Goal: Navigation & Orientation: Find specific page/section

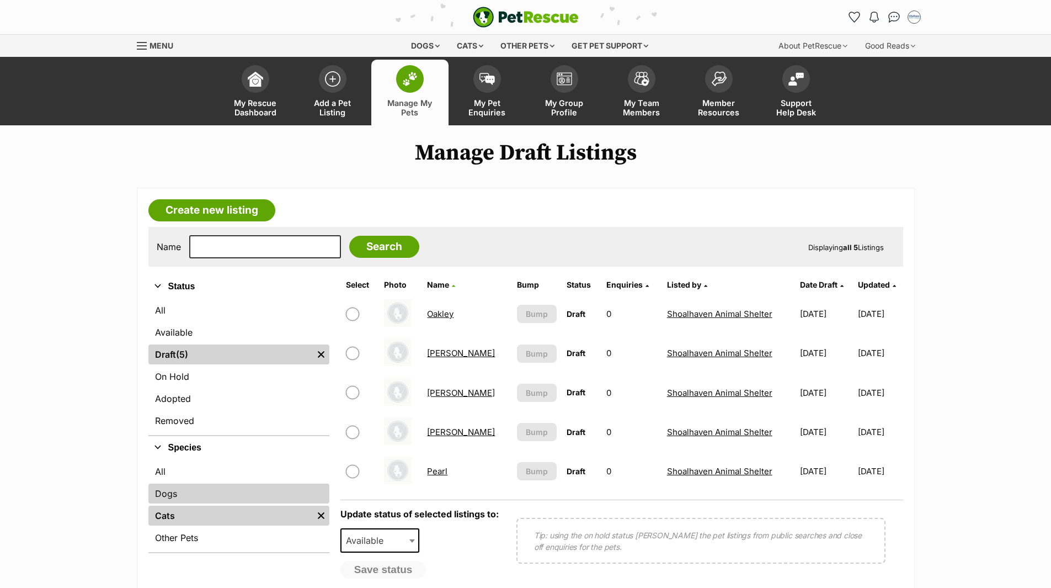
click at [163, 494] on link "Dogs" at bounding box center [238, 493] width 181 height 20
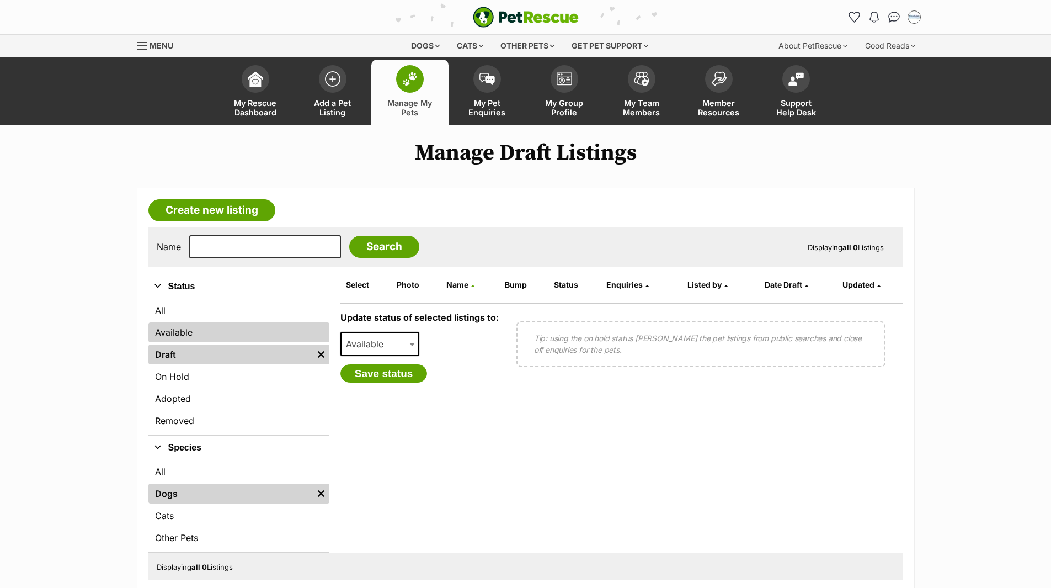
click at [158, 334] on link "Available" at bounding box center [238, 332] width 181 height 20
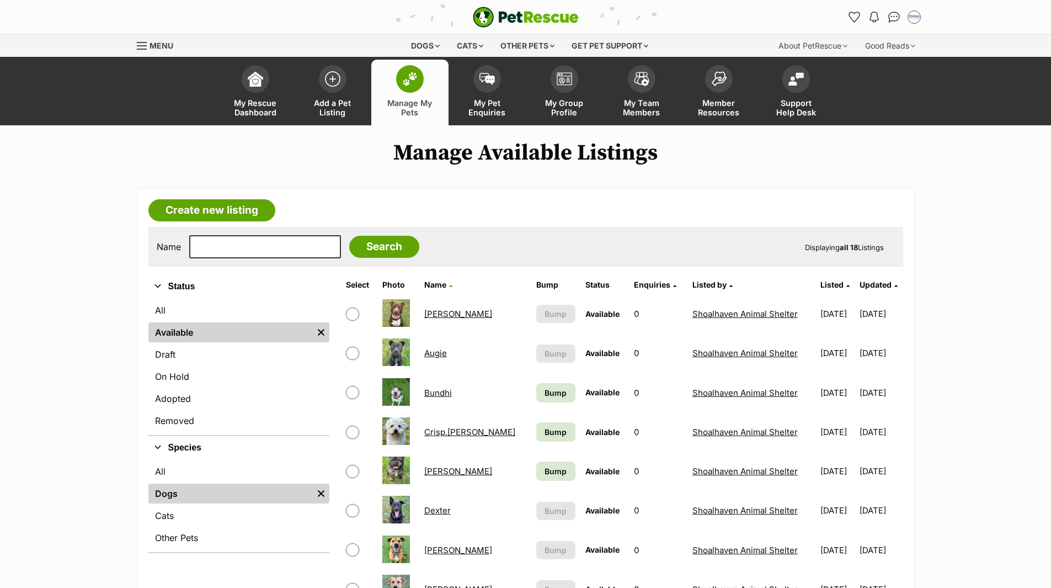
click at [471, 432] on link "Crisp.P.Bacon" at bounding box center [469, 432] width 91 height 10
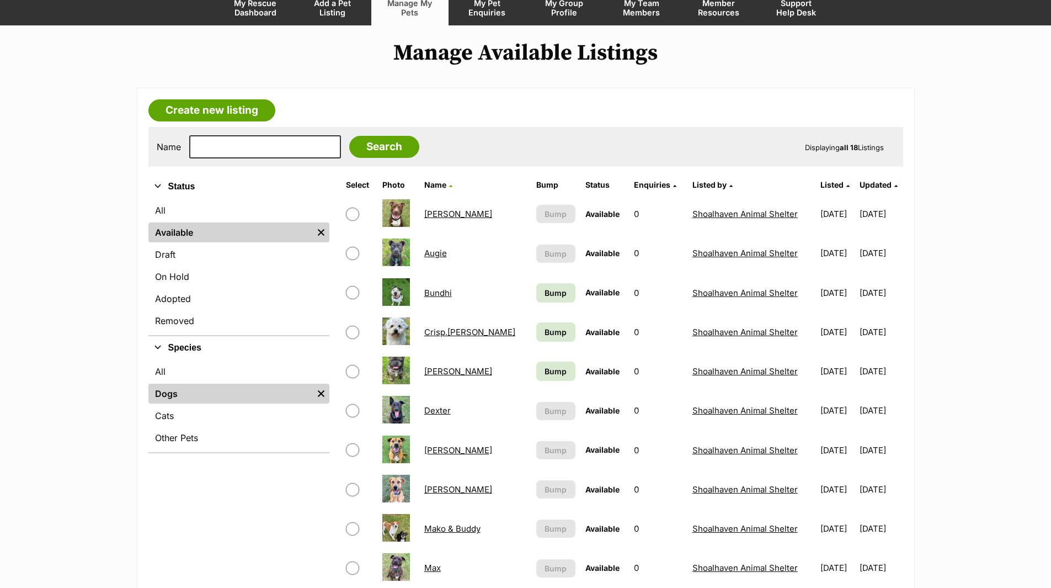
scroll to position [110, 0]
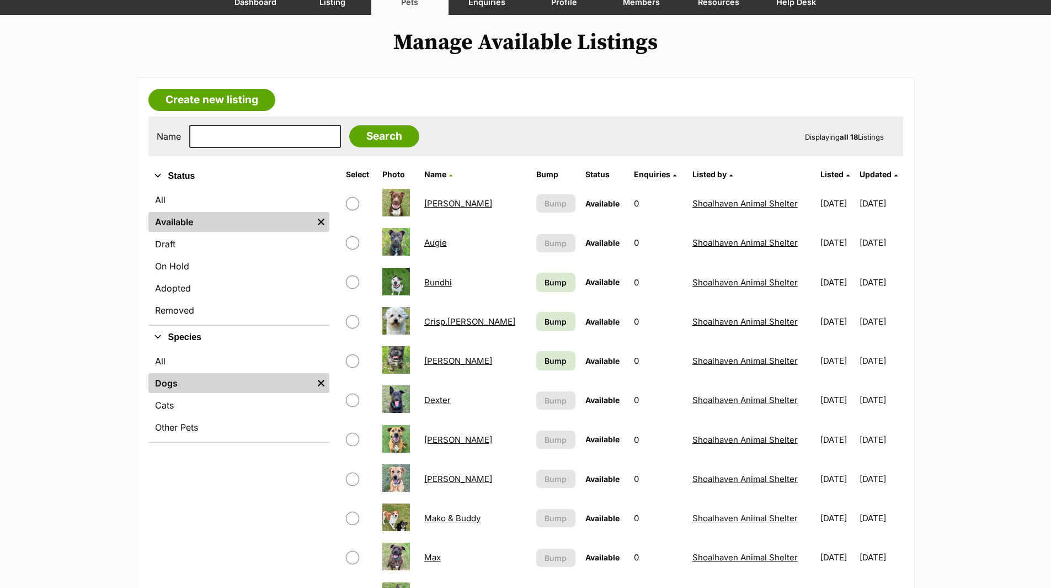
click at [444, 282] on link "Bundhi" at bounding box center [438, 282] width 28 height 10
click at [454, 325] on link "Crisp.[PERSON_NAME]" at bounding box center [469, 321] width 91 height 10
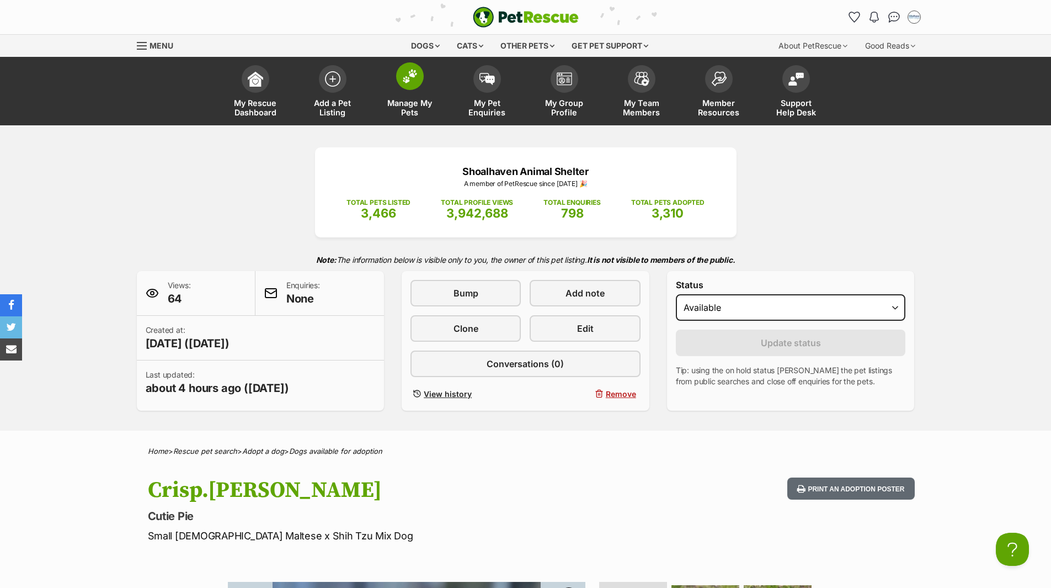
click at [418, 105] on span "Manage My Pets" at bounding box center [410, 107] width 50 height 19
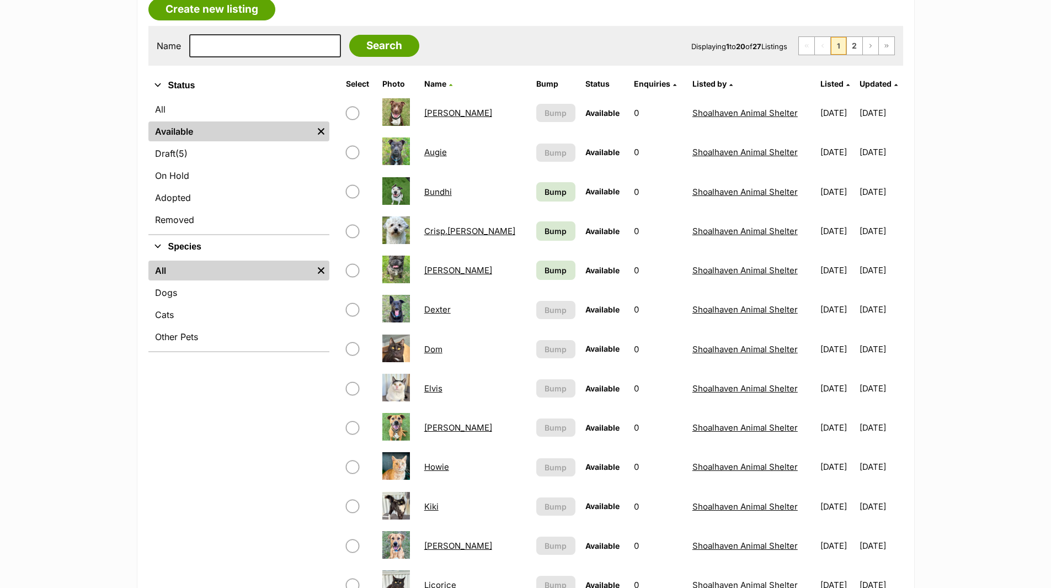
scroll to position [221, 0]
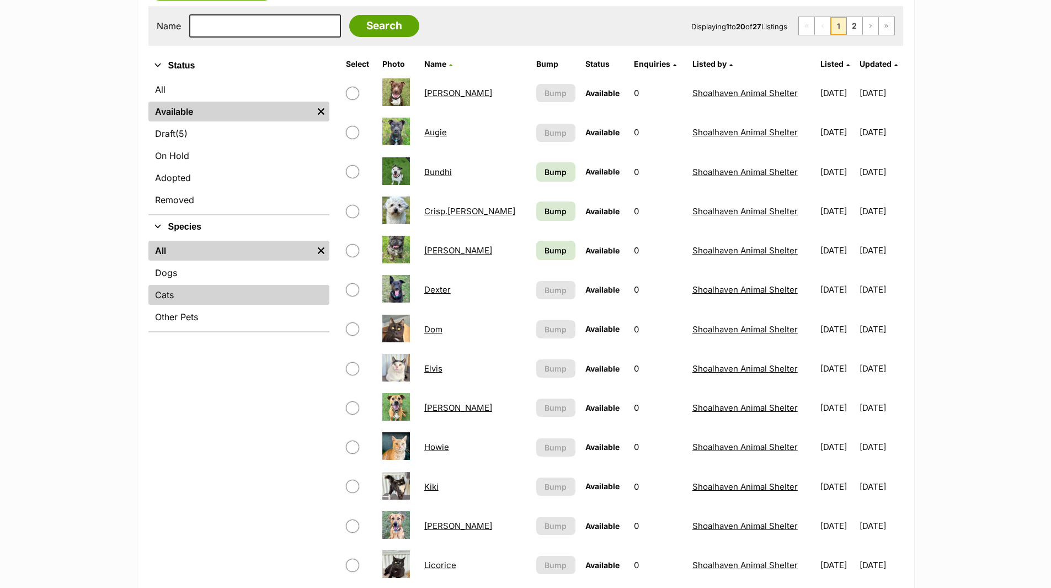
click at [167, 295] on link "Cats" at bounding box center [238, 295] width 181 height 20
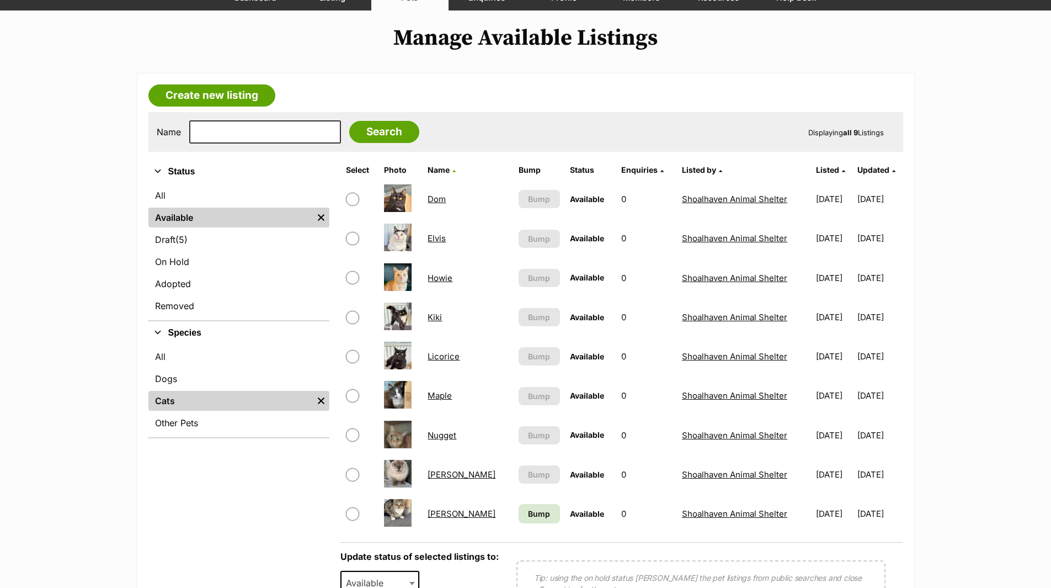
scroll to position [166, 0]
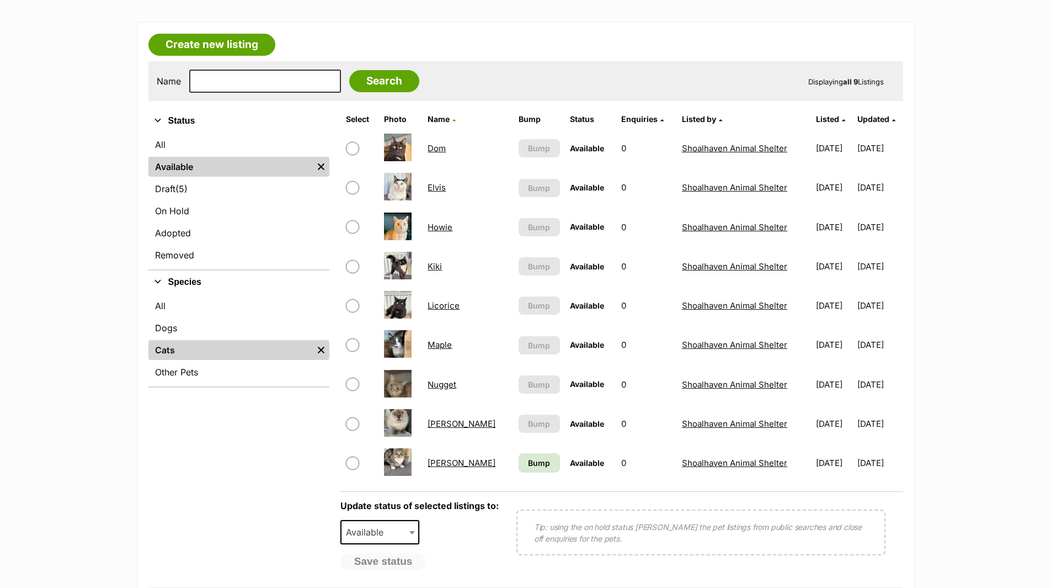
click at [445, 230] on link "Howie" at bounding box center [440, 227] width 25 height 10
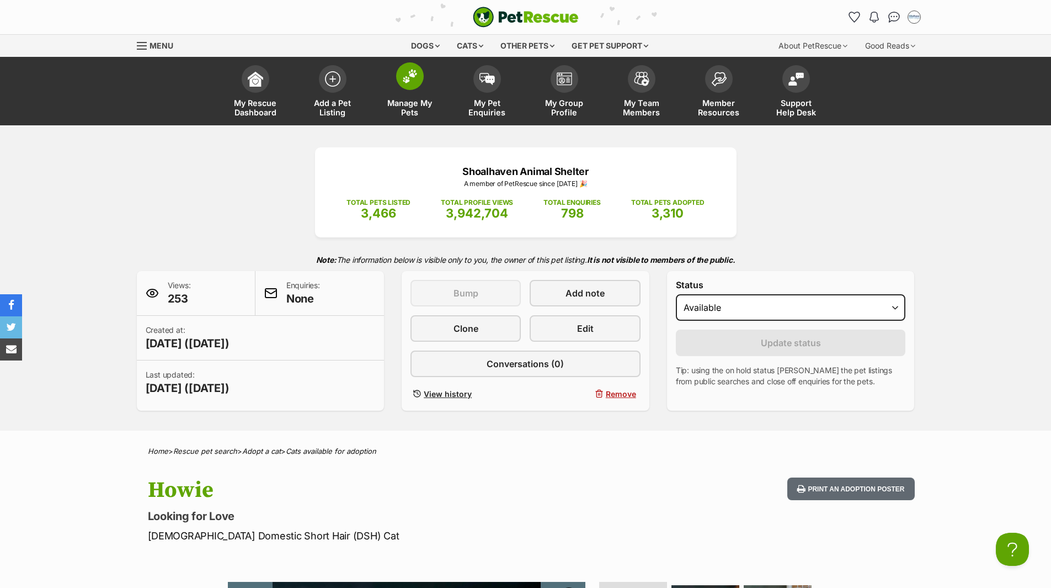
click at [410, 103] on span "Manage My Pets" at bounding box center [410, 107] width 50 height 19
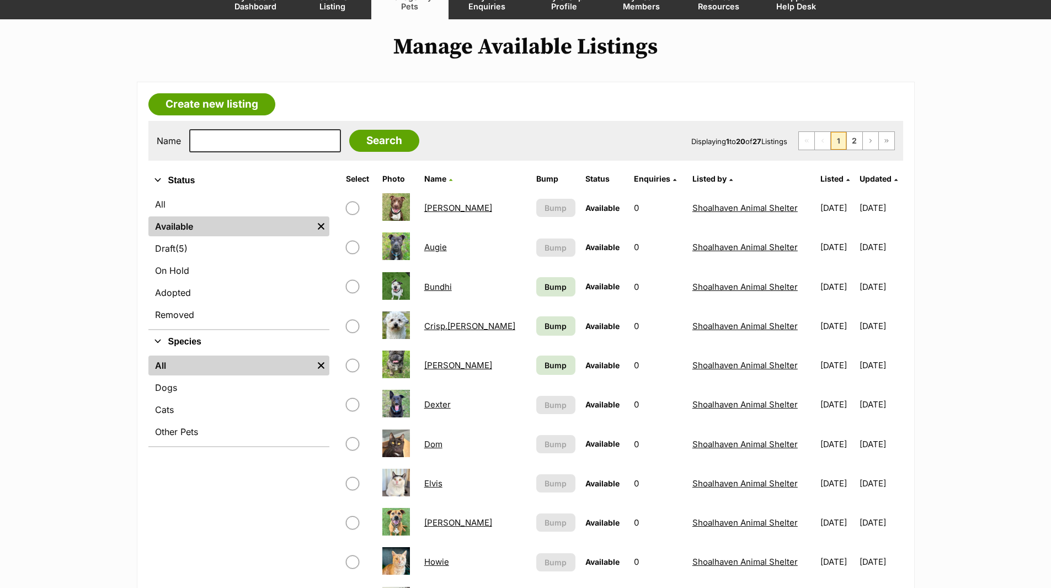
scroll to position [110, 0]
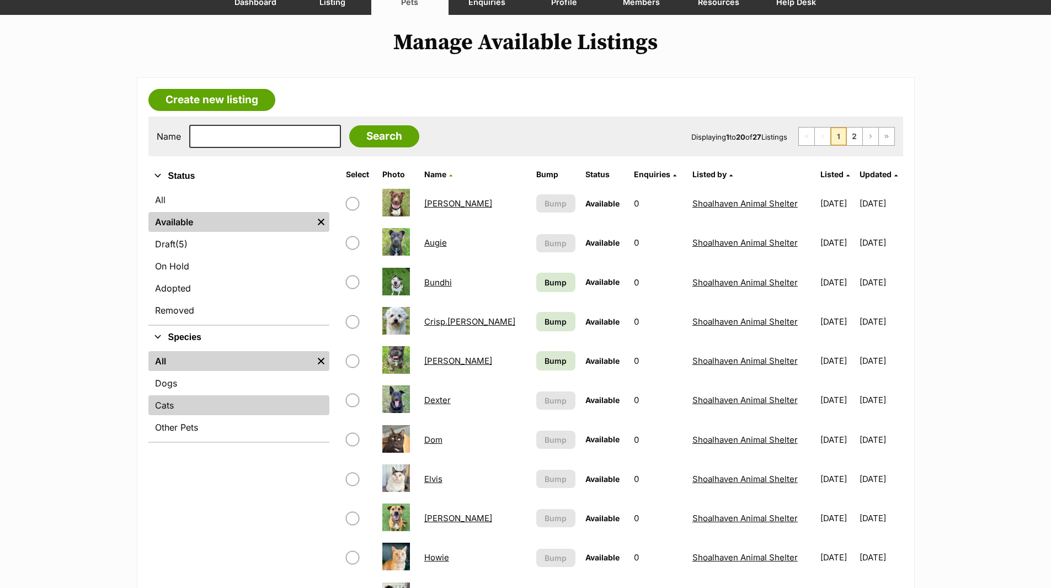
click at [169, 404] on link "Cats" at bounding box center [238, 405] width 181 height 20
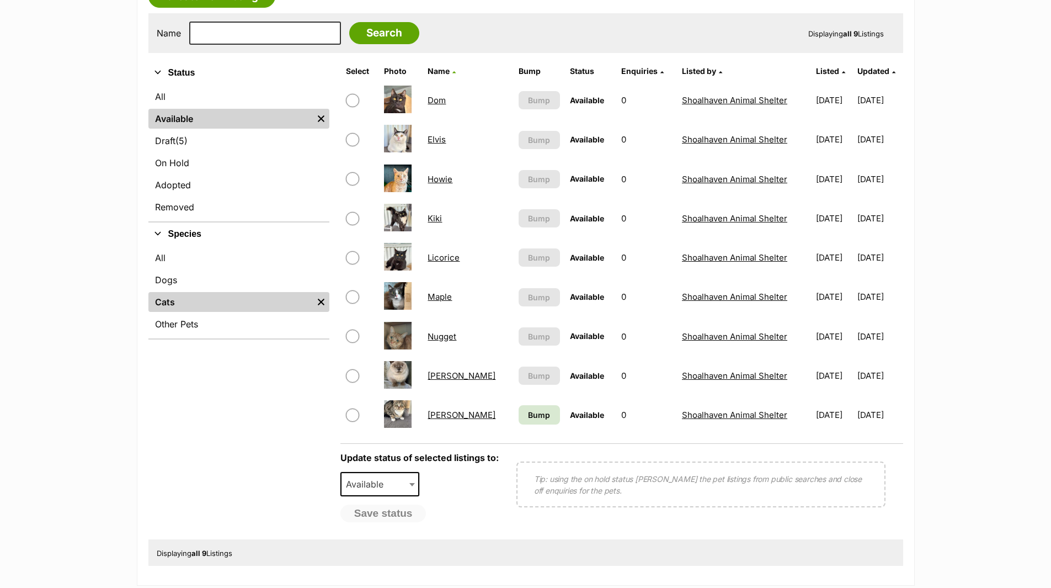
scroll to position [221, 0]
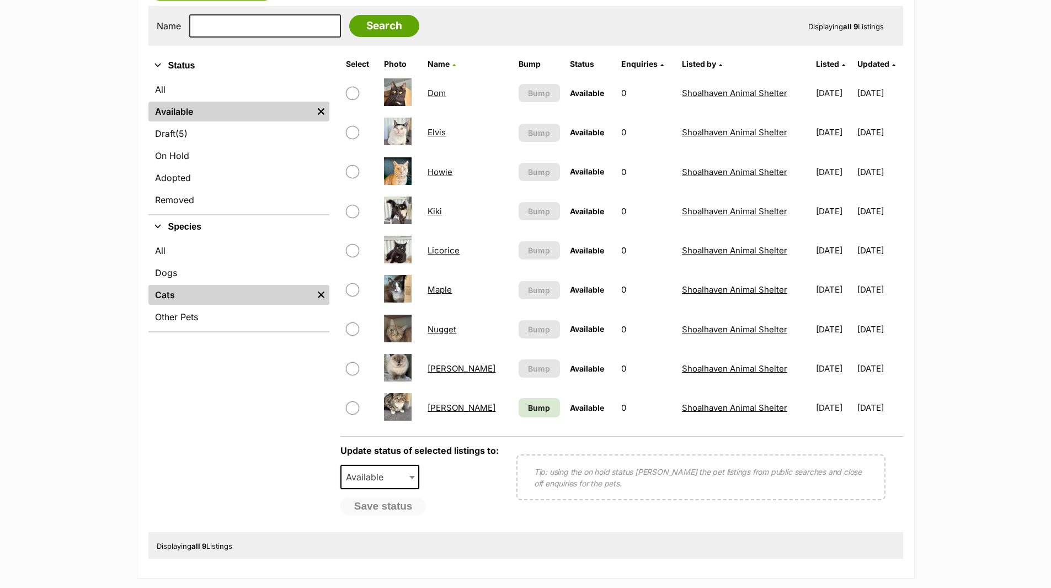
click at [438, 368] on link "[PERSON_NAME]" at bounding box center [462, 368] width 68 height 10
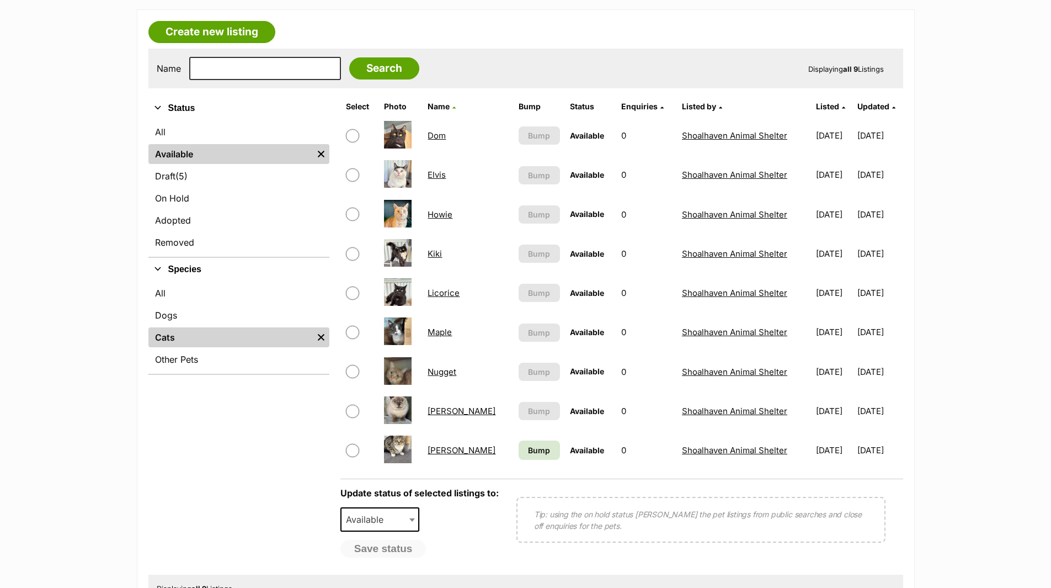
scroll to position [0, 0]
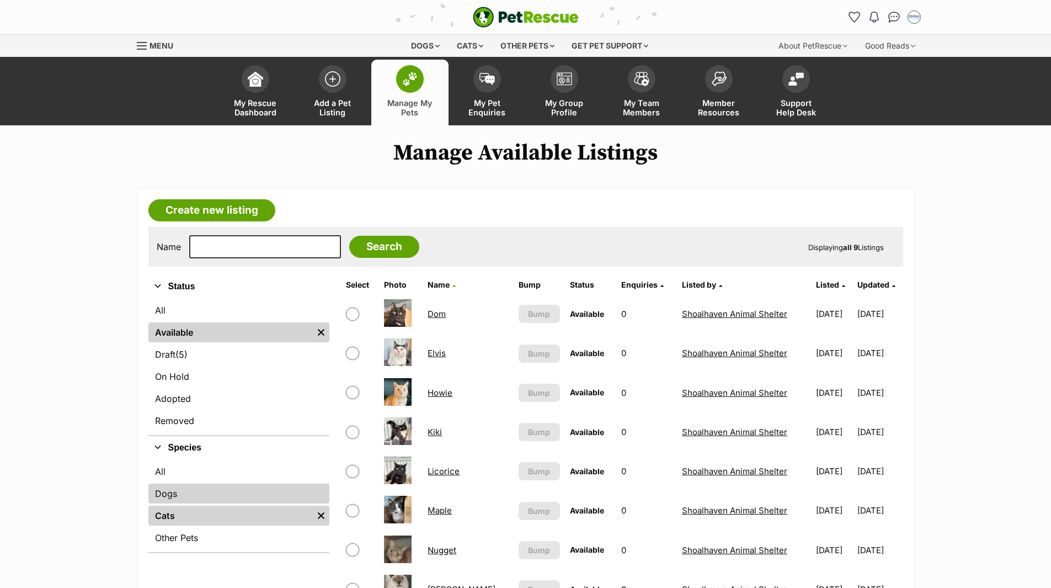
click at [167, 492] on link "Dogs" at bounding box center [238, 493] width 181 height 20
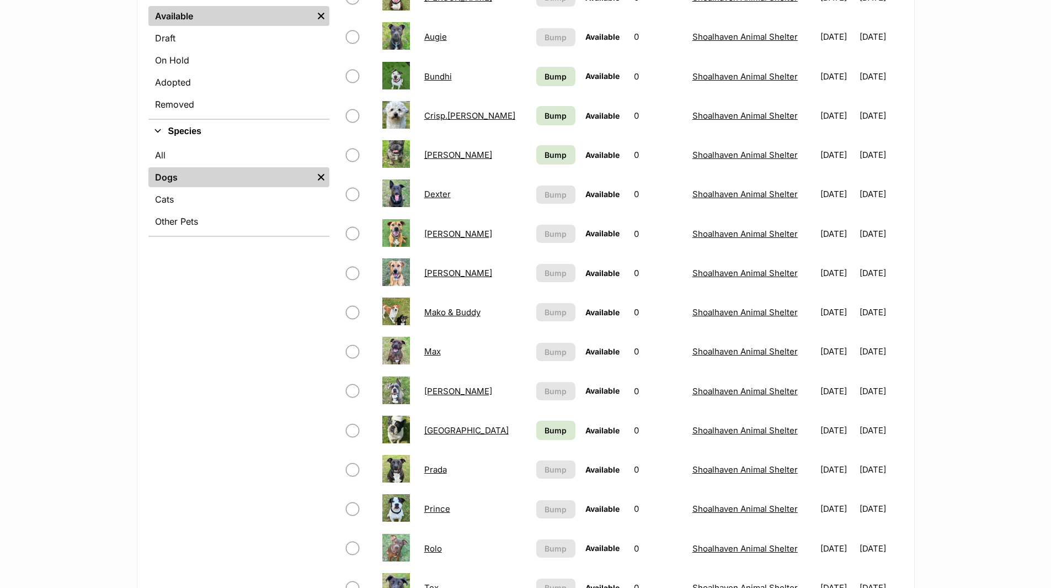
scroll to position [331, 0]
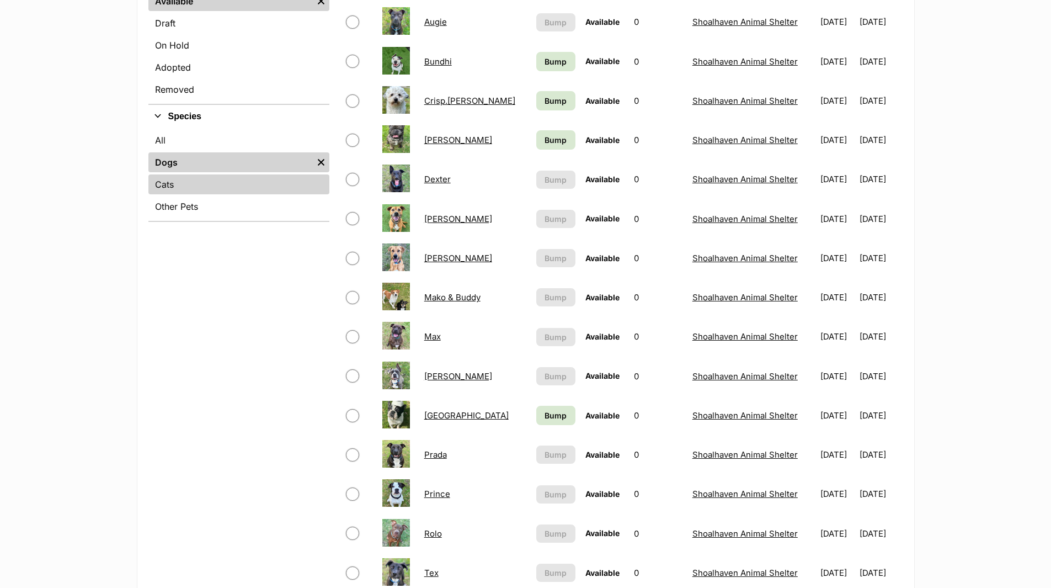
click at [156, 182] on link "Cats" at bounding box center [238, 184] width 181 height 20
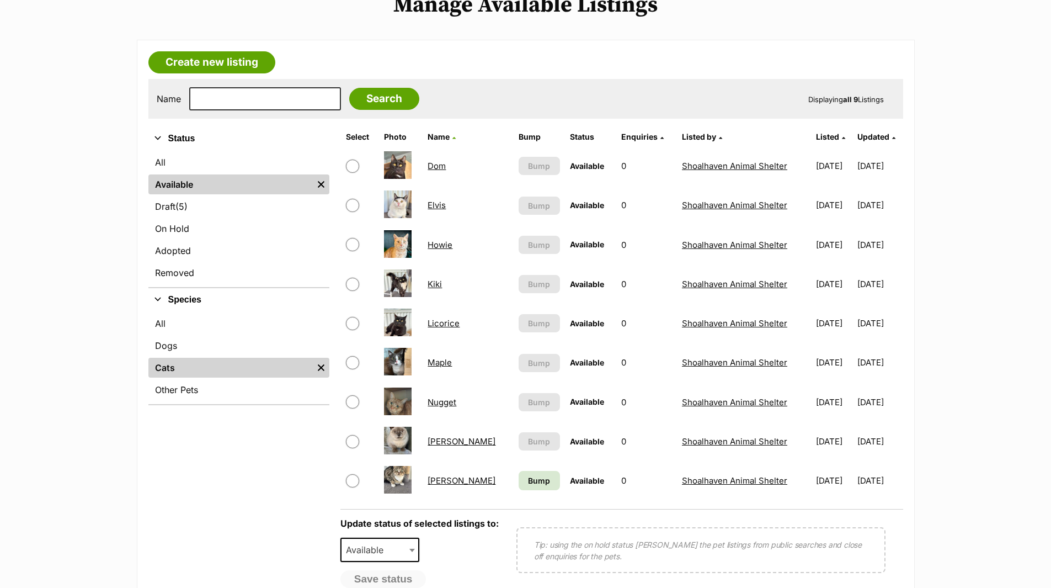
scroll to position [166, 0]
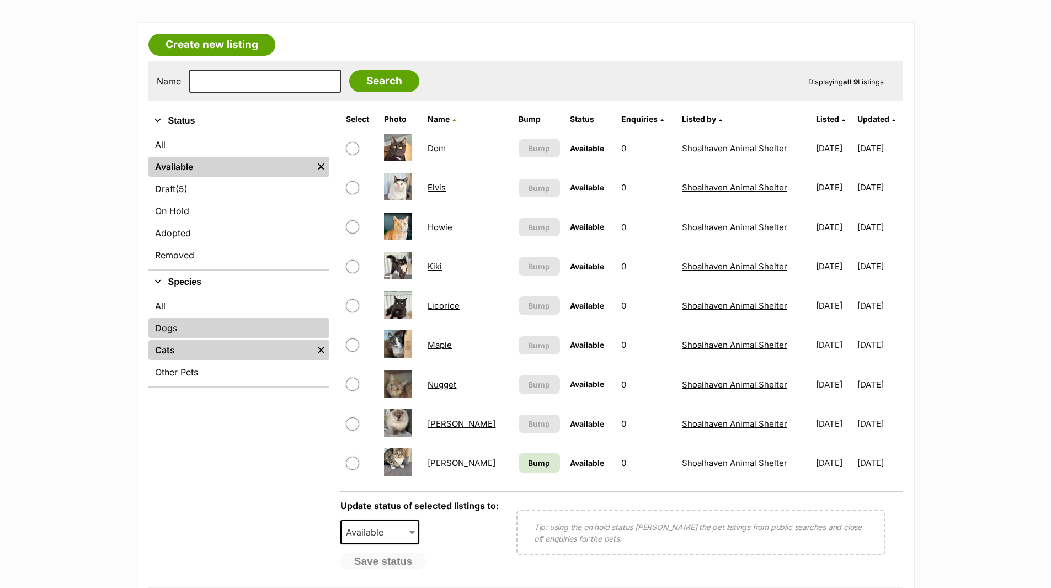
click at [161, 328] on link "Dogs" at bounding box center [238, 328] width 181 height 20
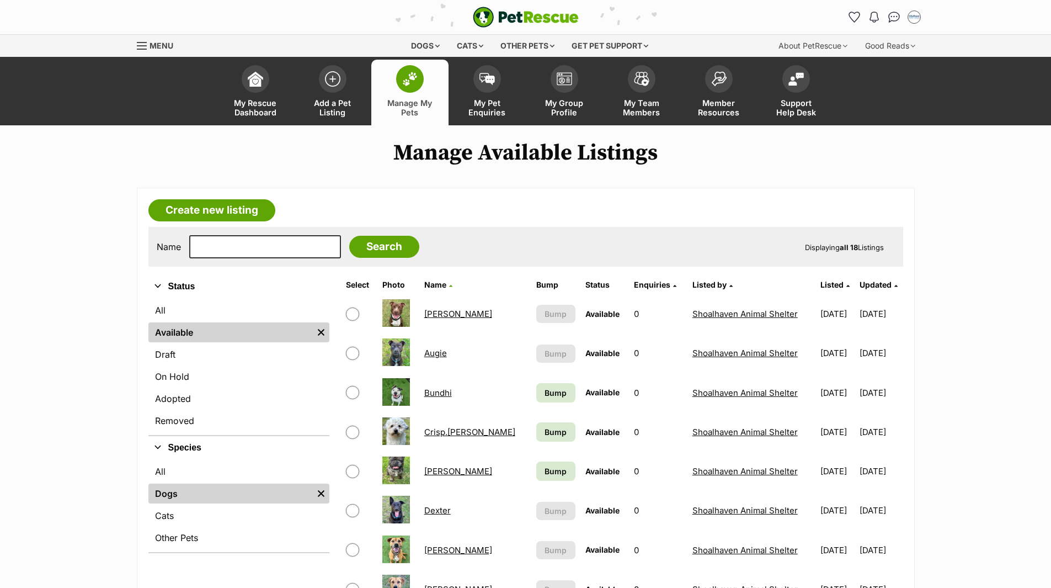
click at [443, 393] on link "Bundhi" at bounding box center [438, 392] width 28 height 10
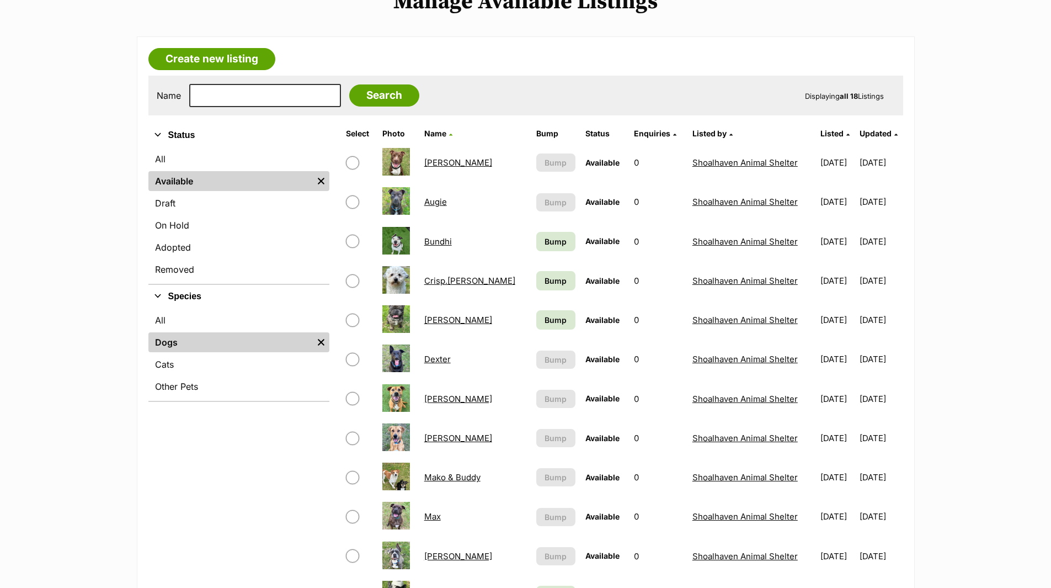
scroll to position [166, 0]
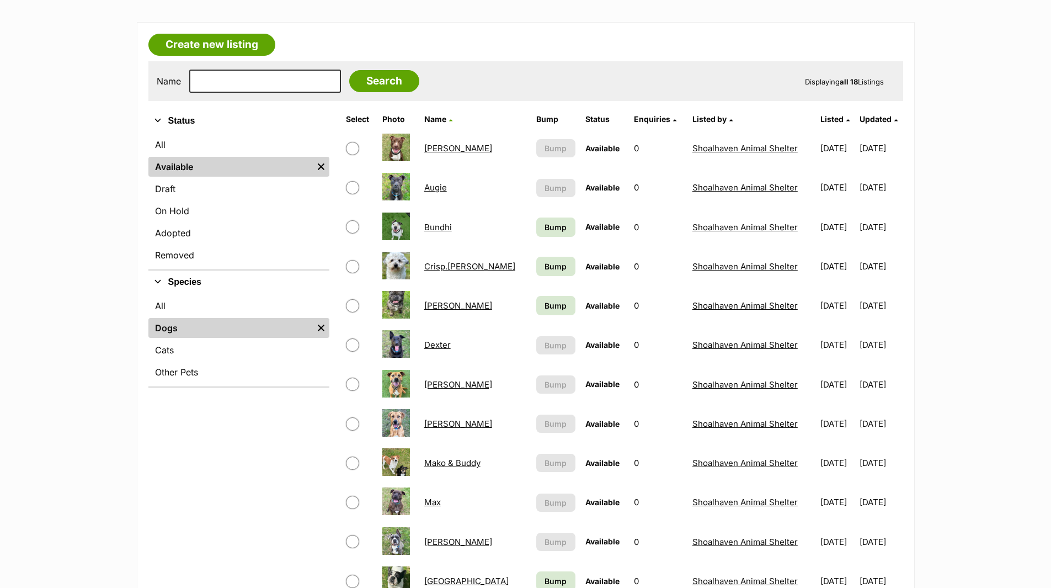
click at [445, 227] on link "Bundhi" at bounding box center [438, 227] width 28 height 10
click at [454, 270] on link "Crisp.[PERSON_NAME]" at bounding box center [469, 266] width 91 height 10
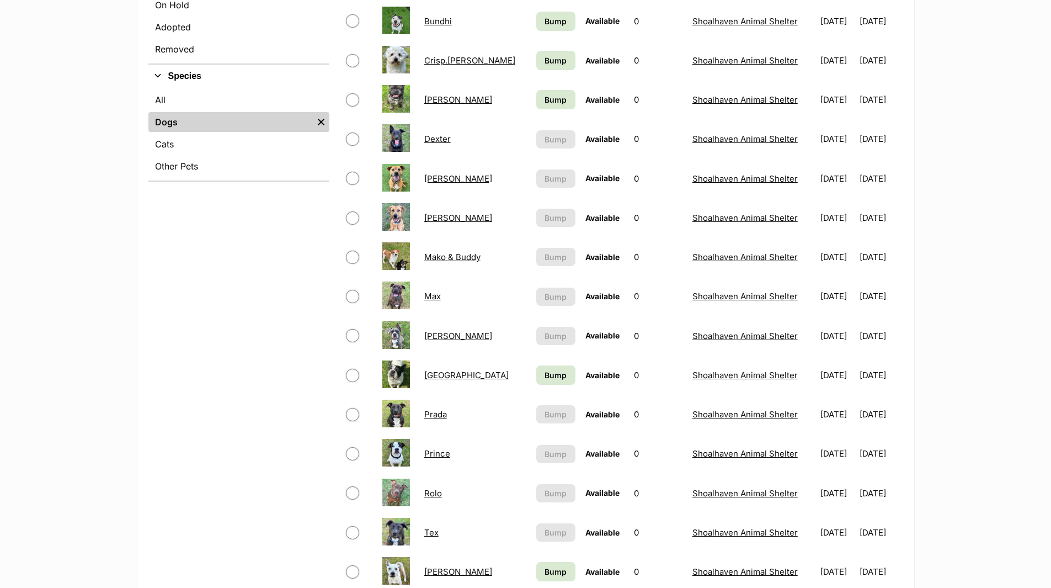
scroll to position [386, 0]
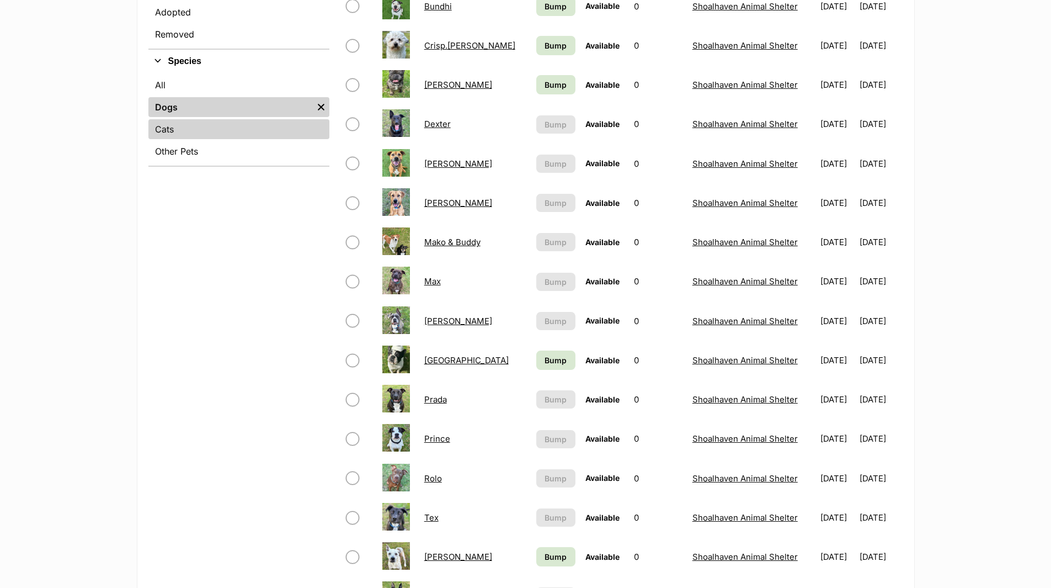
click at [175, 131] on link "Cats" at bounding box center [238, 129] width 181 height 20
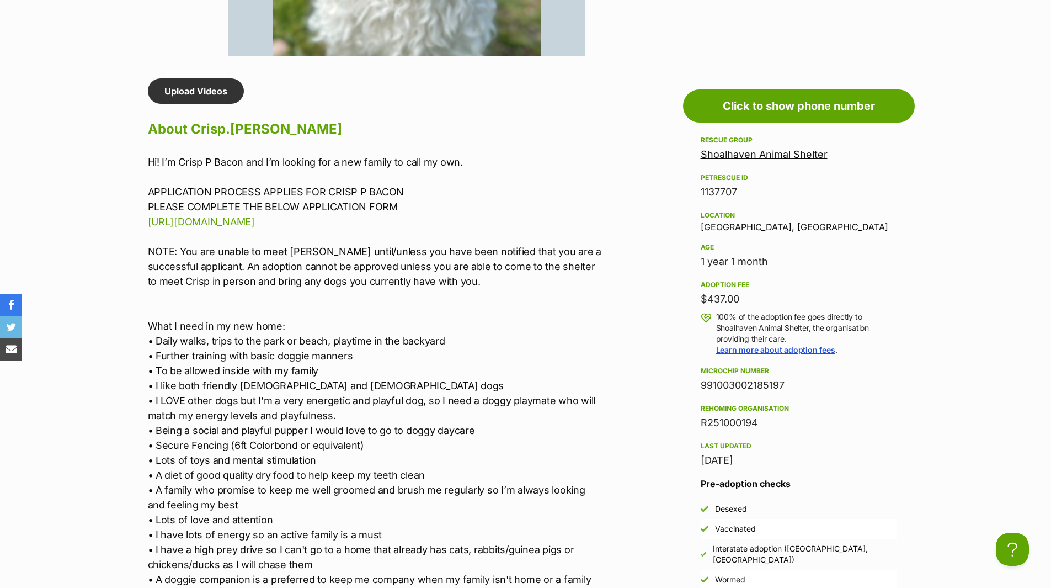
drag, startPoint x: 1027, startPoint y: 3, endPoint x: 65, endPoint y: 95, distance: 966.4
click at [62, 97] on section "Shoalhaven Animal Shelter A member of PetRescue since 2018 🎉 TOTAL PETS LISTED …" at bounding box center [525, 388] width 1051 height 2293
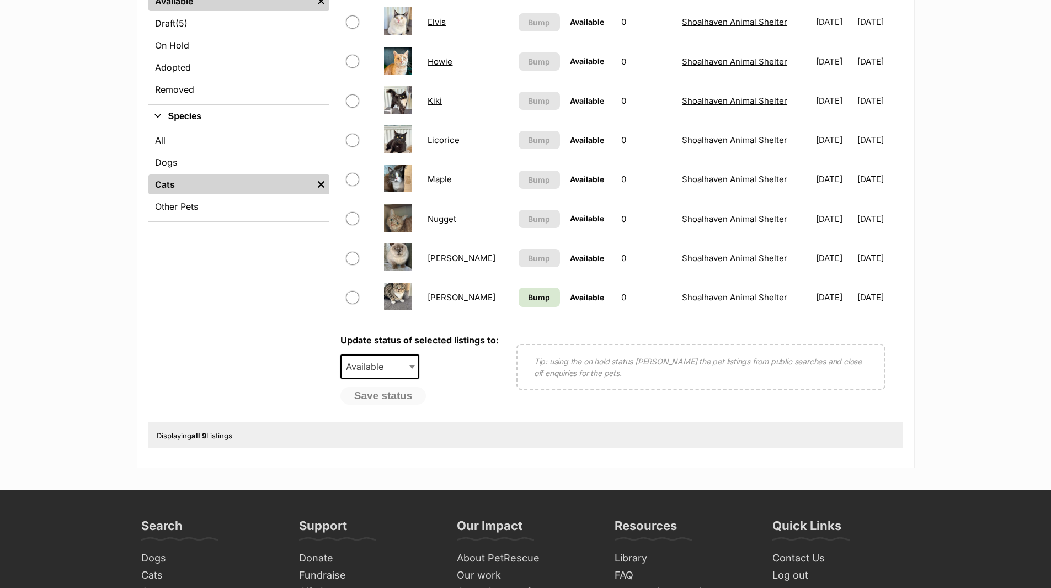
scroll to position [331, 0]
click at [448, 61] on link "Howie" at bounding box center [440, 61] width 25 height 10
click at [443, 179] on link "Maple" at bounding box center [440, 179] width 24 height 10
click at [436, 99] on link "Kiki" at bounding box center [435, 100] width 14 height 10
click at [451, 219] on link "Nugget" at bounding box center [442, 219] width 29 height 10
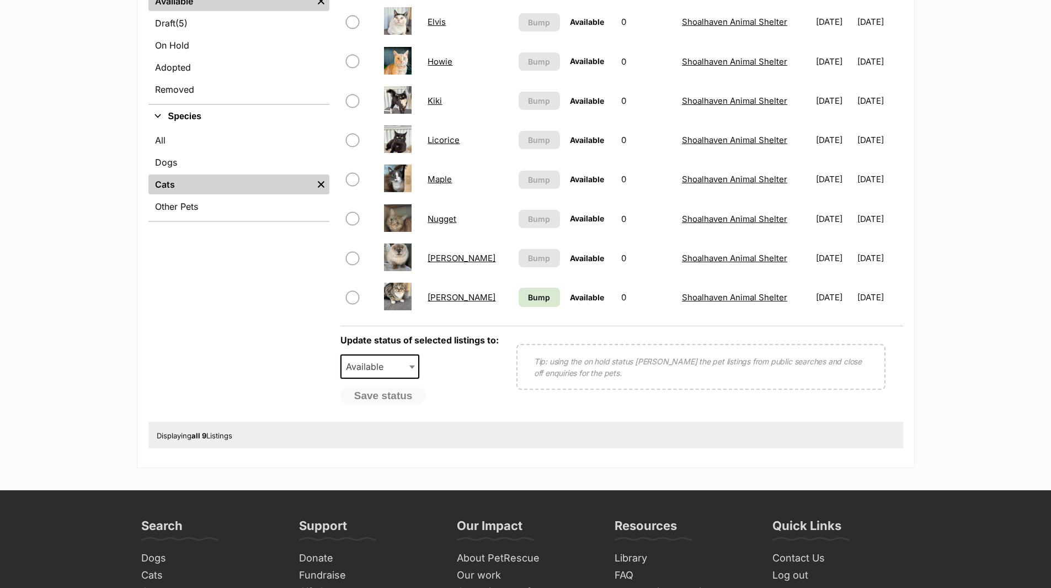
click at [444, 177] on link "Maple" at bounding box center [440, 179] width 24 height 10
click at [442, 104] on link "Kiki" at bounding box center [435, 100] width 14 height 10
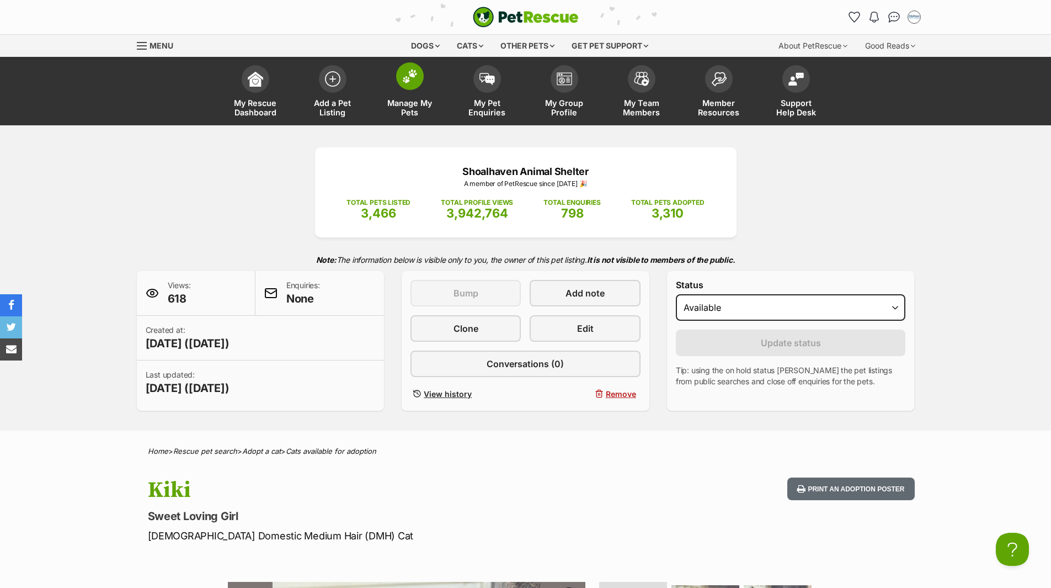
click at [412, 111] on span "Manage My Pets" at bounding box center [410, 107] width 50 height 19
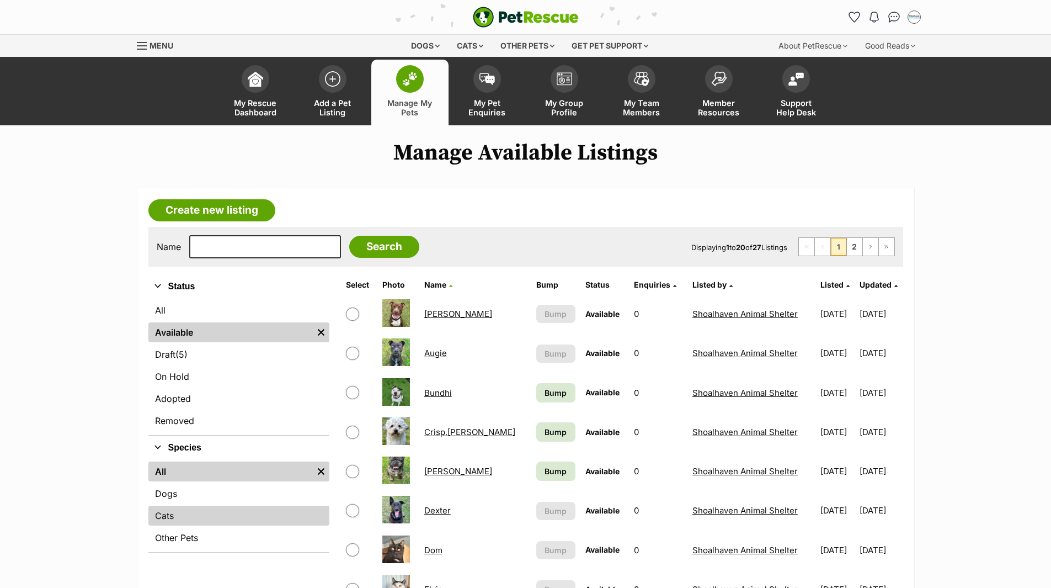
click at [165, 513] on link "Cats" at bounding box center [238, 516] width 181 height 20
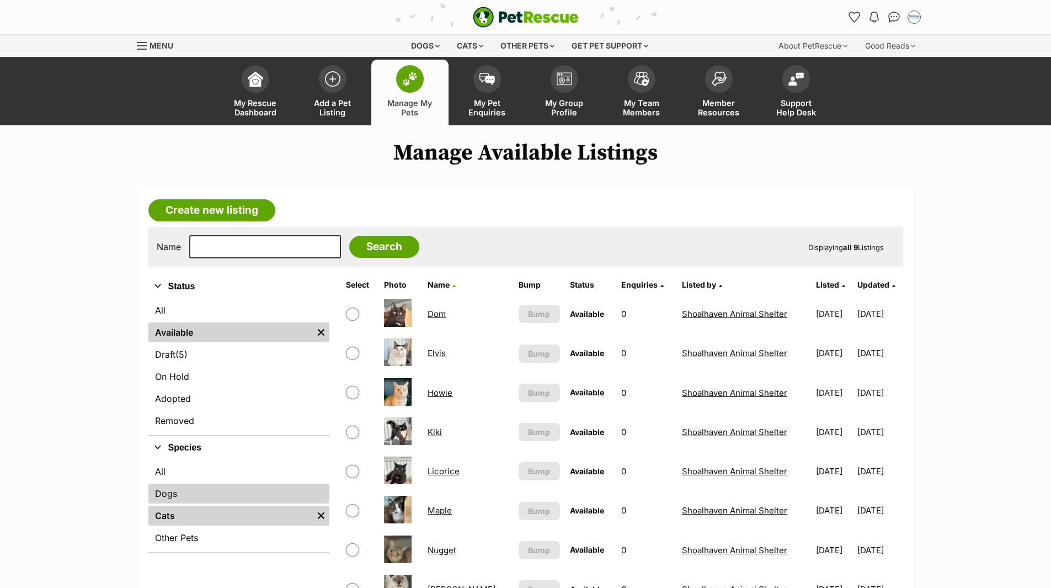
click at [167, 493] on link "Dogs" at bounding box center [238, 493] width 181 height 20
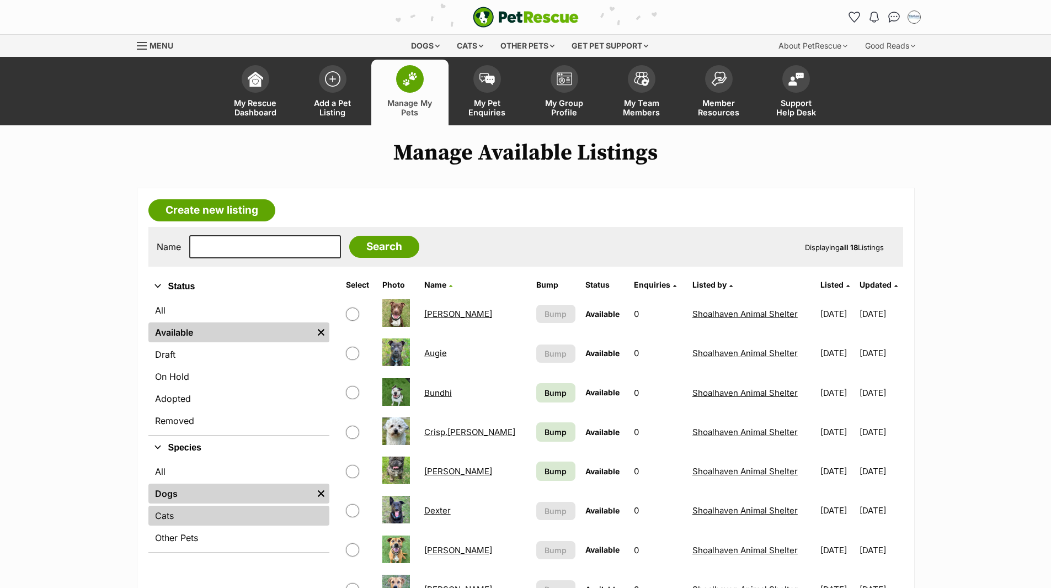
click at [171, 514] on link "Cats" at bounding box center [238, 516] width 181 height 20
